Goal: Task Accomplishment & Management: Use online tool/utility

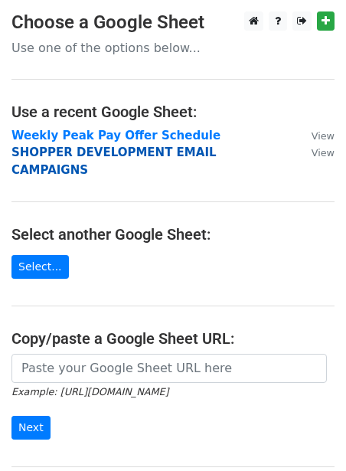
click at [87, 154] on strong "SHOPPER DEVELOPMENT EMAIL CAMPAIGNS" at bounding box center [113, 161] width 205 height 31
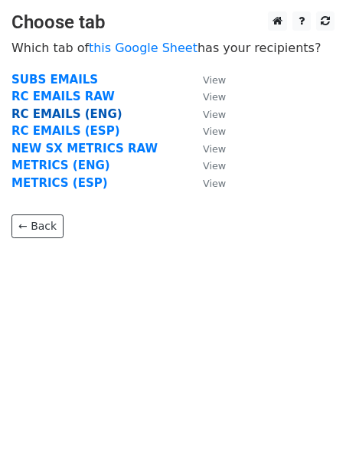
click at [78, 110] on strong "RC EMAILS (ENG)" at bounding box center [66, 114] width 111 height 14
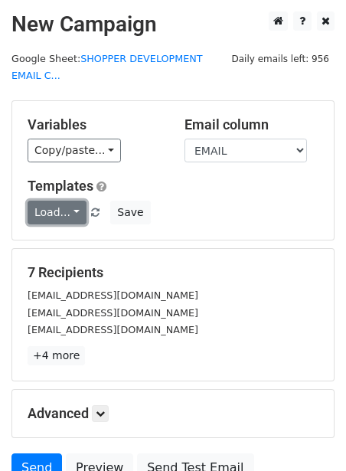
click at [45, 208] on link "Load..." at bounding box center [57, 213] width 59 height 24
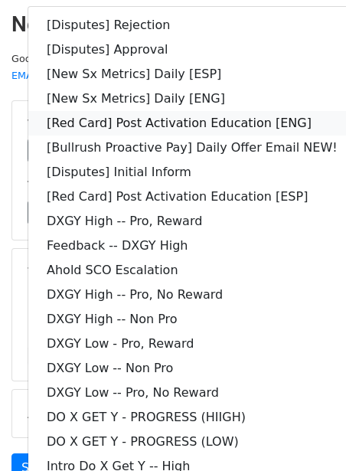
click at [94, 122] on link "[Red Card] Post Activation Education [ENG]" at bounding box center [192, 123] width 328 height 25
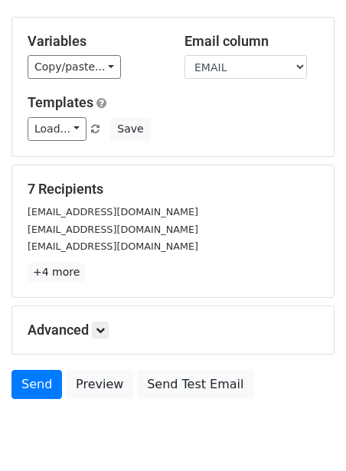
scroll to position [141, 0]
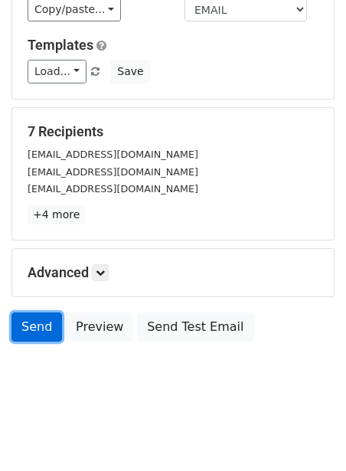
click at [16, 314] on link "Send" at bounding box center [36, 327] width 51 height 29
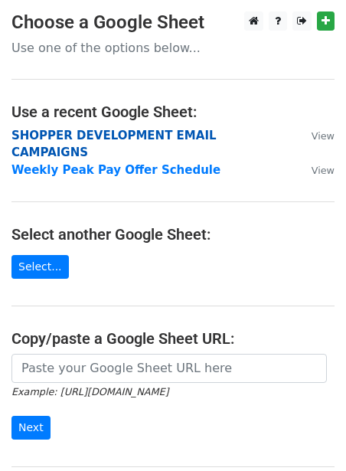
click at [125, 136] on strong "SHOPPER DEVELOPMENT EMAIL CAMPAIGNS" at bounding box center [113, 144] width 205 height 31
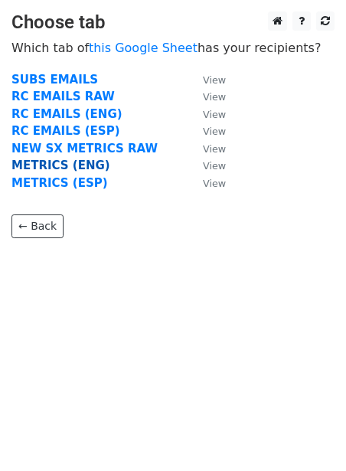
click at [60, 172] on strong "METRICS (ENG)" at bounding box center [60, 166] width 99 height 14
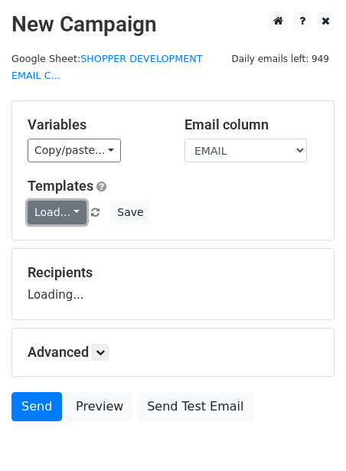
click at [46, 223] on link "Load..." at bounding box center [57, 213] width 59 height 24
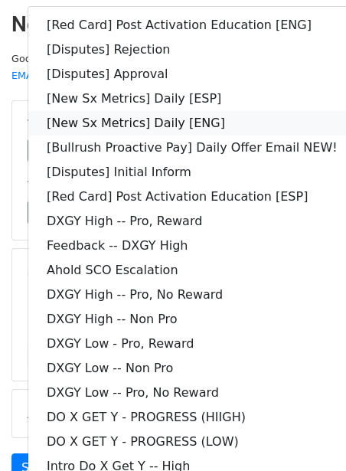
click at [140, 120] on link "[New Sx Metrics] Daily [ENG]" at bounding box center [192, 123] width 328 height 25
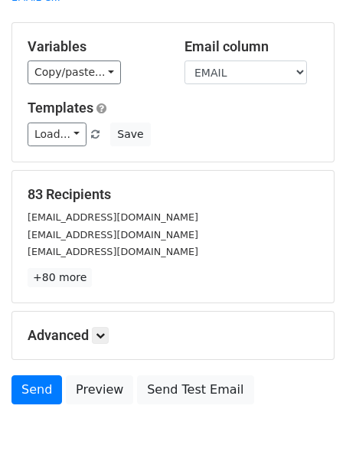
scroll to position [141, 0]
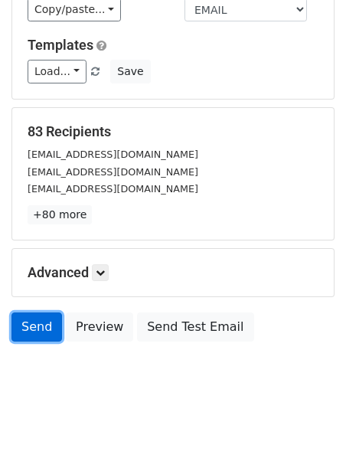
click at [32, 313] on link "Send" at bounding box center [36, 327] width 51 height 29
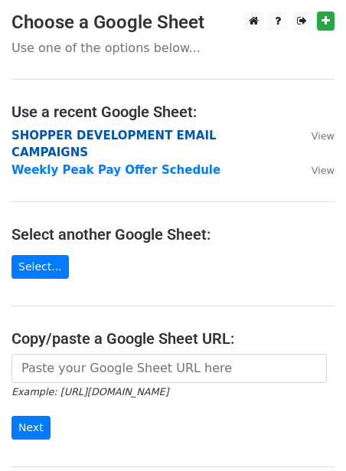
click at [57, 138] on strong "SHOPPER DEVELOPMENT EMAIL CAMPAIGNS" at bounding box center [113, 144] width 205 height 31
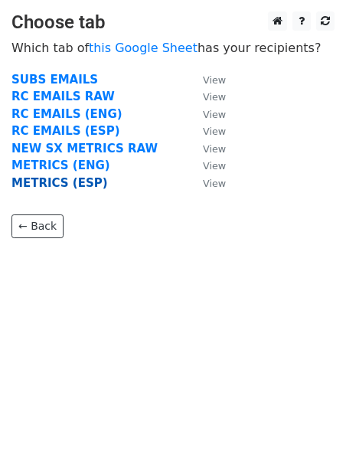
click at [47, 182] on strong "METRICS (ESP)" at bounding box center [59, 183] width 97 height 14
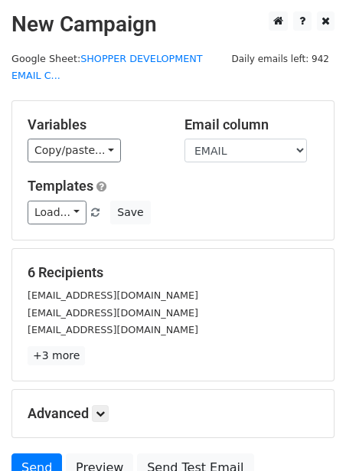
click at [68, 226] on div "Variables Copy/paste... {{DASHER_ID}} {{FIRST_NAME}} {{EMAIL}} {{SNAPSHOT_DATE}…" at bounding box center [173, 170] width 322 height 139
click at [69, 209] on link "Load..." at bounding box center [57, 213] width 59 height 24
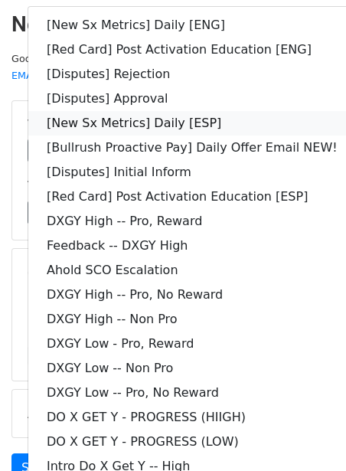
click at [120, 120] on link "[New Sx Metrics] Daily [ESP]" at bounding box center [192, 123] width 328 height 25
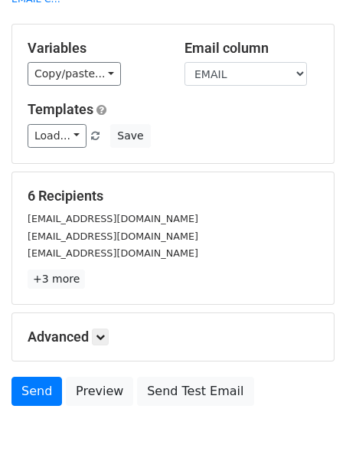
scroll to position [141, 0]
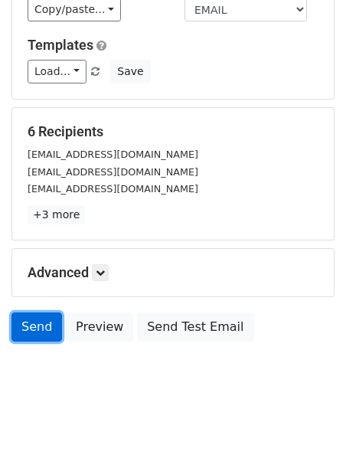
click at [44, 329] on link "Send" at bounding box center [36, 327] width 51 height 29
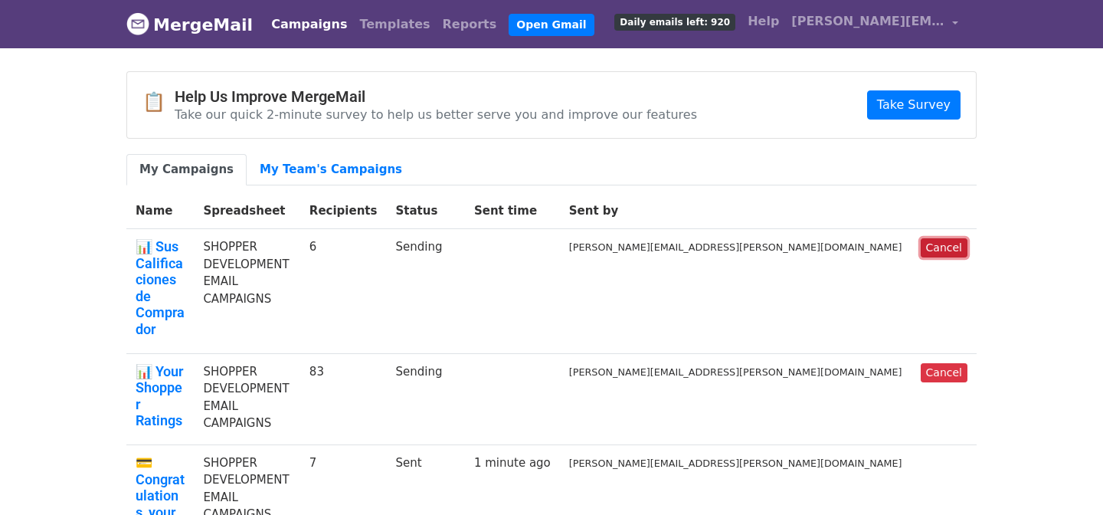
click at [944, 239] on link "Cancel" at bounding box center [944, 247] width 47 height 19
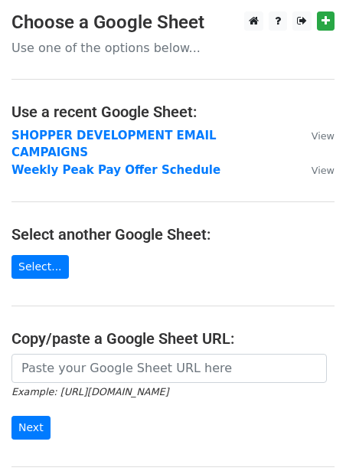
click at [47, 128] on td "SHOPPER DEVELOPMENT EMAIL CAMPAIGNS" at bounding box center [153, 144] width 285 height 34
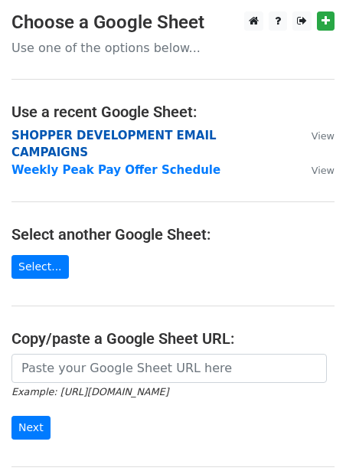
click at [44, 129] on strong "SHOPPER DEVELOPMENT EMAIL CAMPAIGNS" at bounding box center [113, 144] width 205 height 31
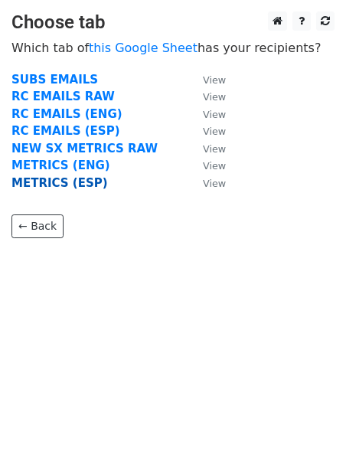
click at [21, 186] on strong "METRICS (ESP)" at bounding box center [59, 183] width 97 height 14
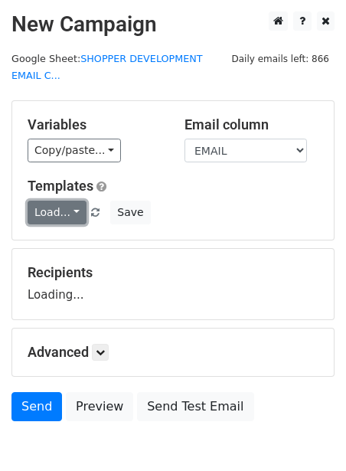
click at [38, 209] on link "Load..." at bounding box center [57, 213] width 59 height 24
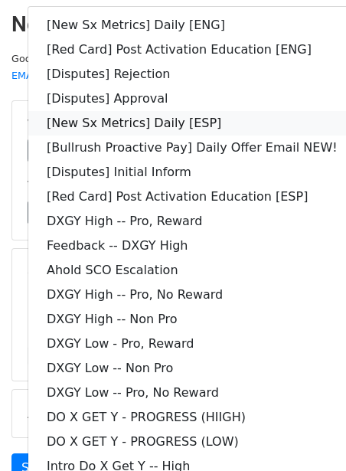
click at [92, 123] on link "[New Sx Metrics] Daily [ESP]" at bounding box center [192, 123] width 328 height 25
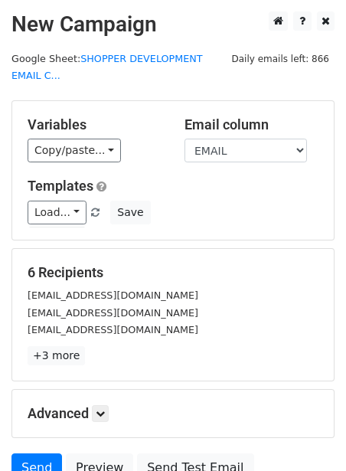
scroll to position [141, 0]
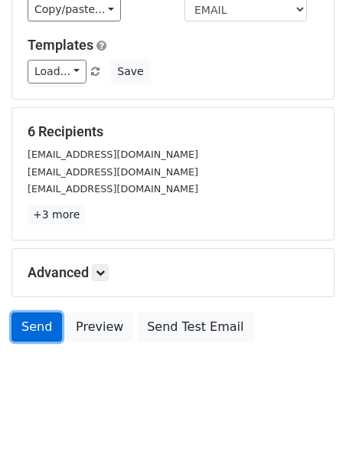
click at [44, 327] on link "Send" at bounding box center [36, 327] width 51 height 29
